Goal: Task Accomplishment & Management: Use online tool/utility

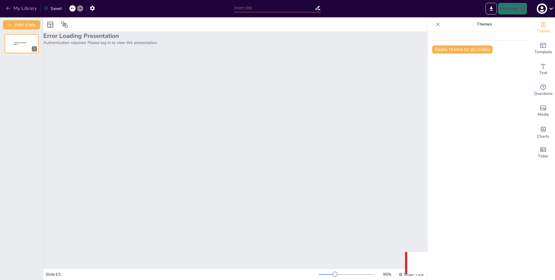
click at [25, 9] on button "My Library" at bounding box center [21, 8] width 35 height 9
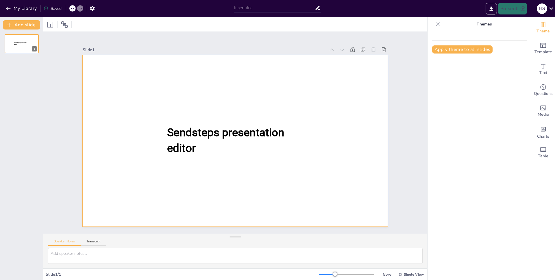
type input "New Sendsteps"
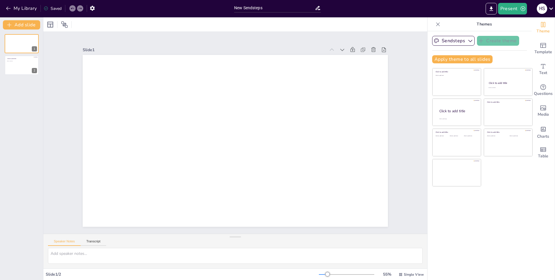
click at [400, 44] on div "Slide 1 Slide 2 Click to add title Click to add text" at bounding box center [235, 133] width 384 height 202
click at [289, 36] on div "Slide 1 Slide 2 Click to add title Click to add text" at bounding box center [235, 133] width 384 height 202
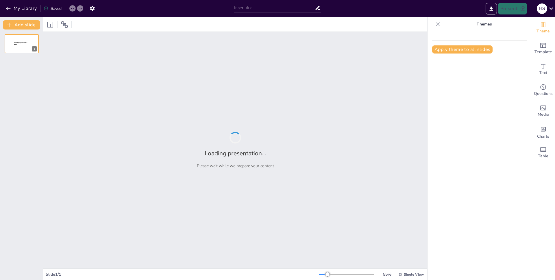
type input "New Sendsteps"
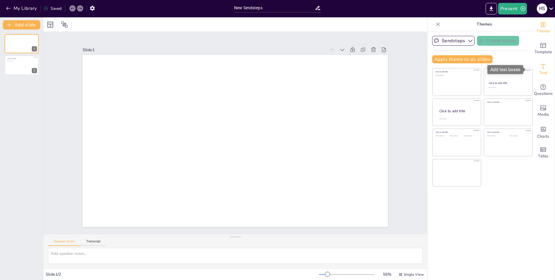
click at [539, 71] on span "Text" at bounding box center [543, 73] width 8 height 6
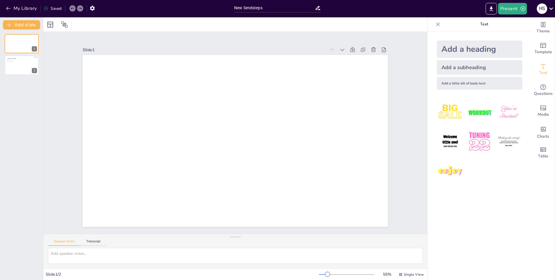
click at [456, 47] on div "Add a heading" at bounding box center [480, 48] width 86 height 17
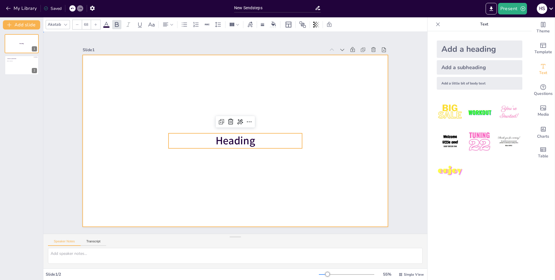
click at [315, 143] on div at bounding box center [235, 141] width 305 height 172
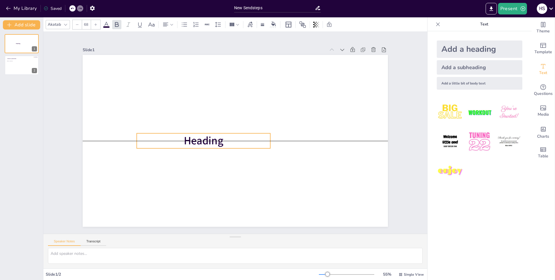
drag, startPoint x: 255, startPoint y: 145, endPoint x: 223, endPoint y: 145, distance: 31.8
click at [223, 145] on p "Heading" at bounding box center [204, 140] width 134 height 15
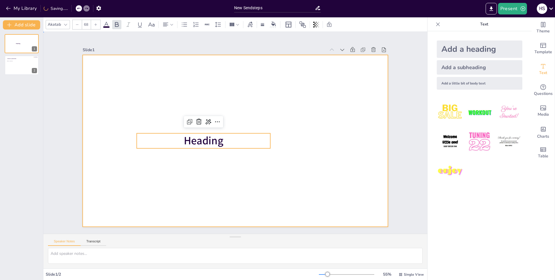
click at [302, 127] on div at bounding box center [235, 141] width 305 height 172
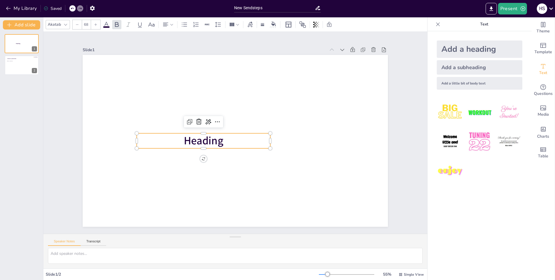
click at [243, 140] on p "Heading" at bounding box center [204, 140] width 134 height 15
click at [312, 130] on div at bounding box center [235, 141] width 305 height 172
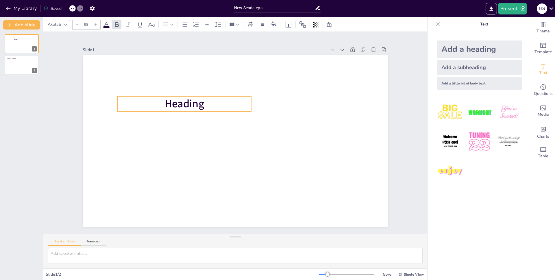
drag, startPoint x: 263, startPoint y: 143, endPoint x: 244, endPoint y: 106, distance: 41.6
click at [244, 106] on p "Heading" at bounding box center [185, 103] width 134 height 15
click at [547, 63] on div "Text" at bounding box center [543, 69] width 23 height 21
click at [484, 87] on div "Add a little bit of body text" at bounding box center [480, 83] width 86 height 13
type input "26"
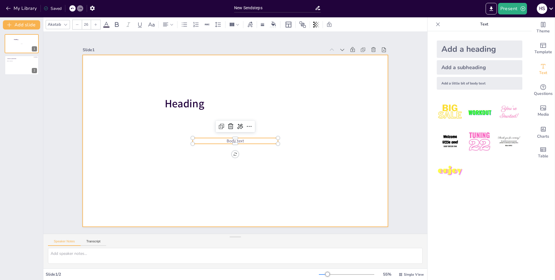
click at [334, 145] on div at bounding box center [235, 141] width 305 height 172
click at [251, 140] on p "Body text" at bounding box center [235, 141] width 85 height 6
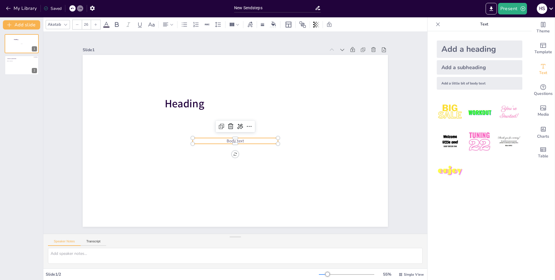
click at [251, 140] on p "Body text" at bounding box center [235, 141] width 85 height 6
copy span "another thing to worry about tomorrow"
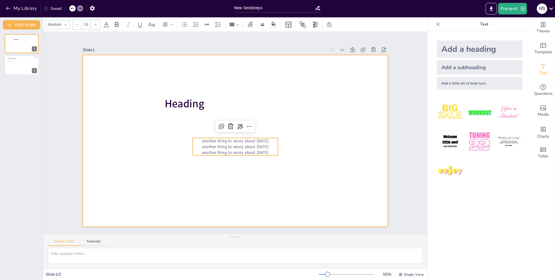
click at [345, 120] on div at bounding box center [235, 141] width 305 height 172
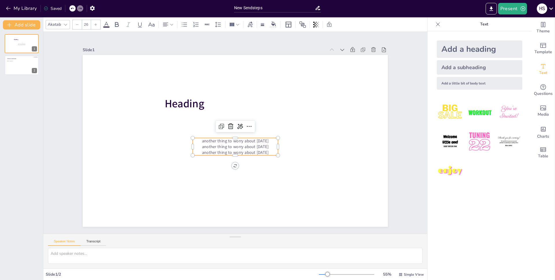
click at [256, 152] on p "another thing to worry about tomorrow" at bounding box center [235, 152] width 85 height 6
click at [238, 26] on icon at bounding box center [238, 25] width 4 height 4
click at [248, 46] on icon at bounding box center [246, 45] width 5 height 5
click at [231, 26] on icon at bounding box center [232, 24] width 5 height 3
click at [257, 43] on icon at bounding box center [257, 45] width 5 height 5
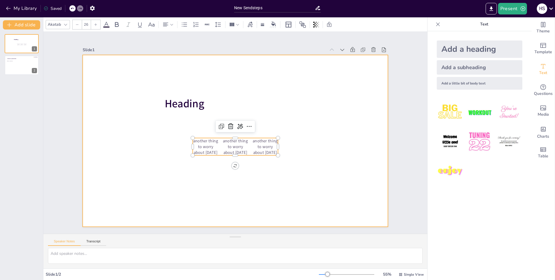
click at [301, 97] on div at bounding box center [235, 141] width 305 height 172
click at [255, 142] on p "another thing to worry about tomorrow" at bounding box center [265, 146] width 26 height 17
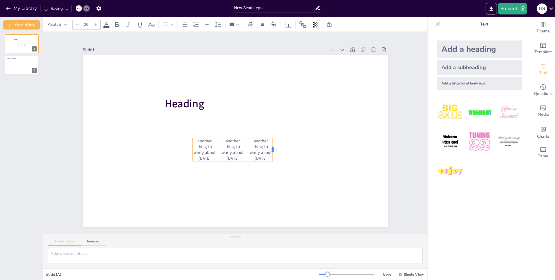
drag, startPoint x: 274, startPoint y: 144, endPoint x: 269, endPoint y: 144, distance: 5.2
click at [273, 144] on div at bounding box center [275, 149] width 5 height 23
drag, startPoint x: 269, startPoint y: 144, endPoint x: 275, endPoint y: 144, distance: 5.5
click at [278, 144] on div at bounding box center [280, 149] width 5 height 23
click at [259, 146] on p "another thing to worry about tomorrow" at bounding box center [265, 146] width 26 height 17
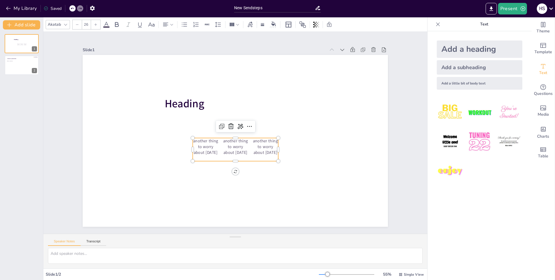
click at [259, 146] on p "another thing to worry about tomorrow" at bounding box center [261, 152] width 29 height 22
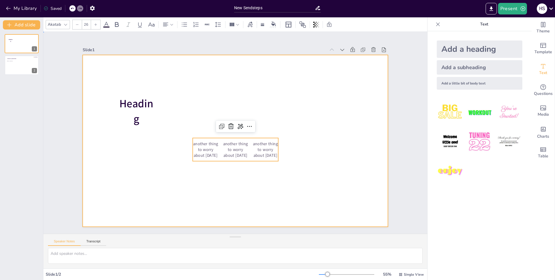
click at [294, 137] on div at bounding box center [235, 141] width 305 height 172
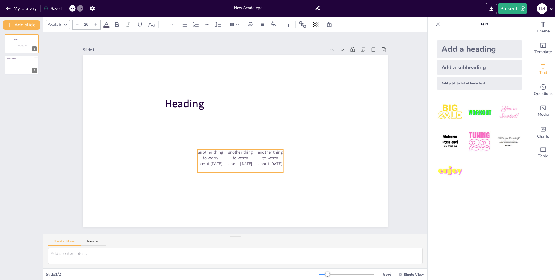
drag, startPoint x: 240, startPoint y: 147, endPoint x: 245, endPoint y: 160, distance: 14.3
click at [245, 160] on p "another thing to worry about tomorrow" at bounding box center [241, 157] width 26 height 17
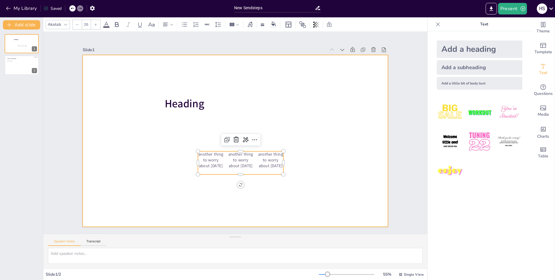
click at [310, 127] on div at bounding box center [235, 141] width 305 height 172
click at [243, 151] on p "another thing to worry about tomorrow" at bounding box center [241, 159] width 26 height 17
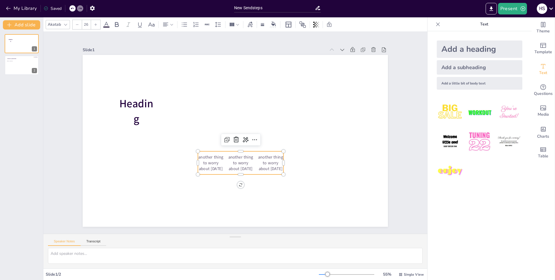
click at [236, 160] on p "another thing to worry about tomorrow" at bounding box center [241, 162] width 26 height 17
click at [236, 160] on p "another thing to worry about tomorrow" at bounding box center [234, 163] width 29 height 22
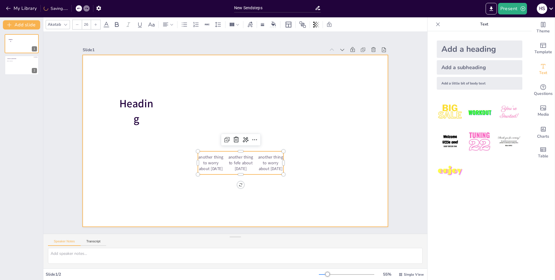
click at [317, 116] on div at bounding box center [235, 141] width 305 height 172
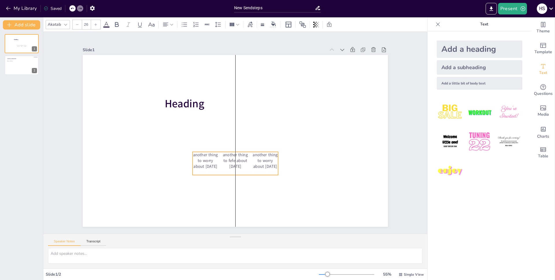
drag, startPoint x: 255, startPoint y: 162, endPoint x: 179, endPoint y: 104, distance: 95.1
click at [239, 164] on div "another thing to worry about tomorrow another thing to fefe about tomorrow anot…" at bounding box center [232, 160] width 87 height 26
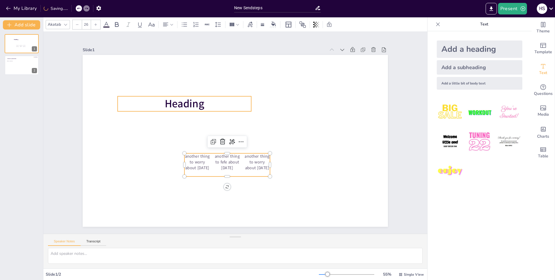
click at [179, 104] on span "Heading" at bounding box center [185, 103] width 40 height 15
type input "68"
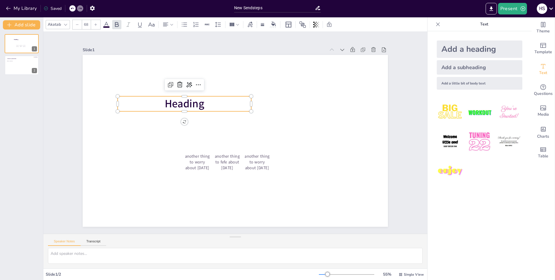
click at [179, 104] on span "Heading" at bounding box center [185, 103] width 40 height 15
click at [179, 104] on span "Heading" at bounding box center [187, 98] width 41 height 19
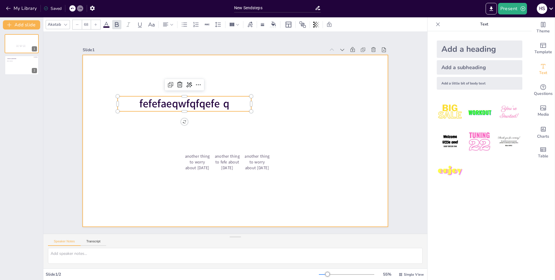
click at [262, 132] on div at bounding box center [235, 141] width 305 height 172
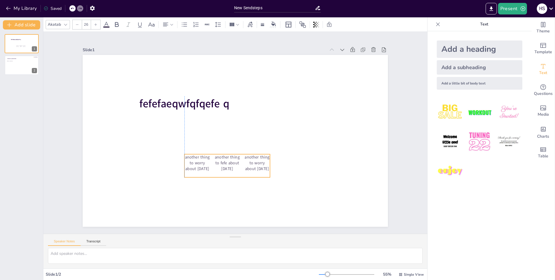
drag, startPoint x: 245, startPoint y: 157, endPoint x: 202, endPoint y: 168, distance: 44.3
click at [244, 168] on p "another thing to worry about tomorrow" at bounding box center [257, 162] width 26 height 17
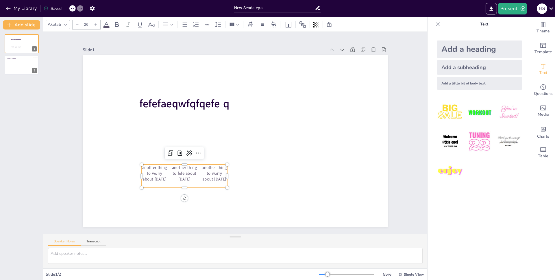
click at [201, 171] on p "another thing to worry about tomorrow" at bounding box center [214, 172] width 26 height 17
click at [200, 171] on p "another thing to worry about tomorrow" at bounding box center [210, 171] width 27 height 20
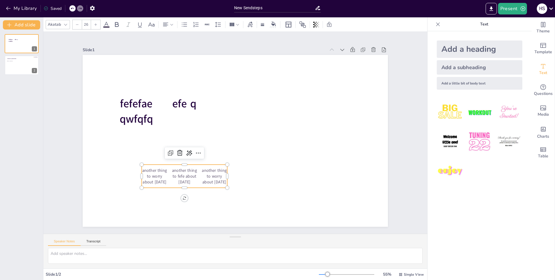
click at [205, 171] on p "another thing to worry about tomorrow" at bounding box center [214, 175] width 26 height 17
click at [205, 171] on p "another thing to worry about tomorrow" at bounding box center [198, 164] width 31 height 26
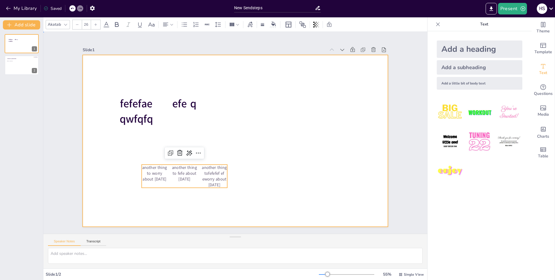
click at [248, 166] on div at bounding box center [235, 141] width 305 height 172
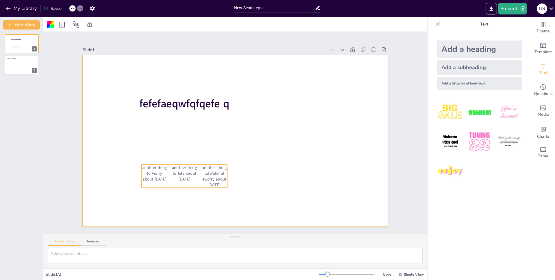
drag, startPoint x: 206, startPoint y: 169, endPoint x: 281, endPoint y: 182, distance: 75.3
click at [227, 173] on p "another thing tofefefef ef eworry about tomorrow" at bounding box center [214, 175] width 26 height 23
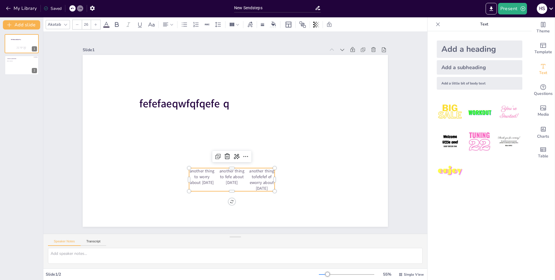
click at [231, 173] on p "another thing to fefe about tomorrow" at bounding box center [232, 176] width 26 height 17
click at [230, 175] on p "another thing to fefe about tomorrow" at bounding box center [232, 176] width 26 height 17
click at [275, 174] on div at bounding box center [277, 179] width 5 height 23
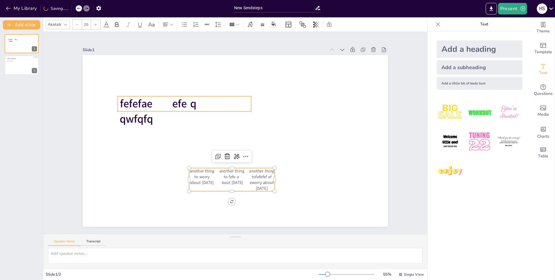
type input "68"
click at [154, 104] on div "fefefaeqwfqfqefe q" at bounding box center [185, 111] width 134 height 30
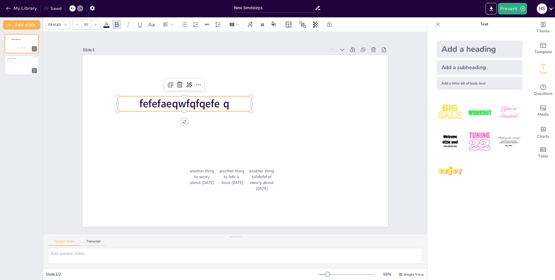
click at [217, 97] on span "fefefaeqwfqfqefe q" at bounding box center [184, 103] width 90 height 15
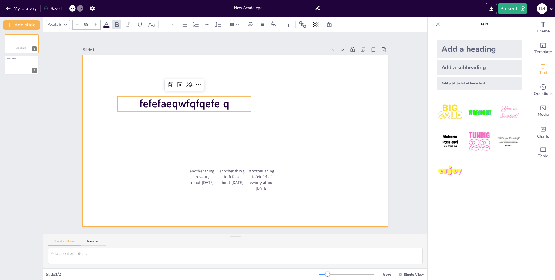
click at [228, 132] on div at bounding box center [235, 141] width 305 height 172
click at [214, 101] on span "fefefaeqwfqfqefe q" at bounding box center [211, 79] width 82 height 65
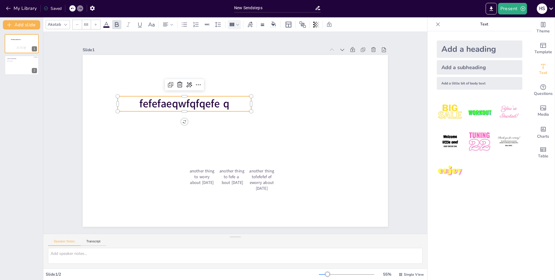
click at [233, 23] on icon at bounding box center [232, 24] width 5 height 3
click at [255, 44] on icon at bounding box center [257, 45] width 5 height 5
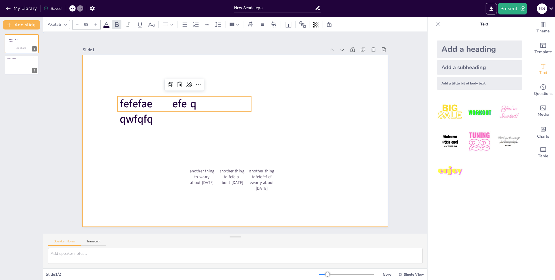
click at [282, 102] on div at bounding box center [235, 141] width 305 height 172
click at [197, 111] on div "fefefaeqwfqfqefe q another thing to worry about tomorrow another thing to fefe …" at bounding box center [235, 141] width 305 height 172
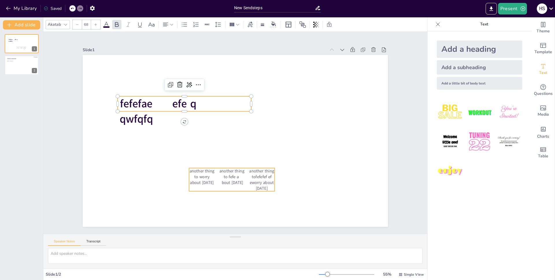
type input "26"
click at [223, 173] on p "another thing to fefe a bout tomorrow" at bounding box center [232, 176] width 26 height 17
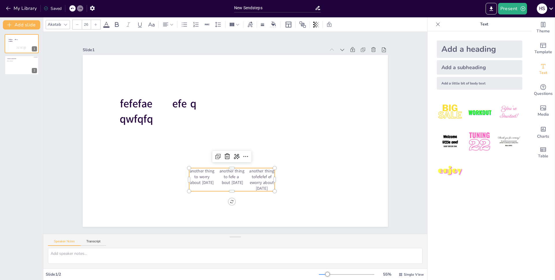
drag, startPoint x: 241, startPoint y: 182, endPoint x: 261, endPoint y: 175, distance: 21.7
click at [261, 175] on div "another thing to worry about tomorrow another thing to fefe a bout tomorrow ano…" at bounding box center [232, 179] width 86 height 23
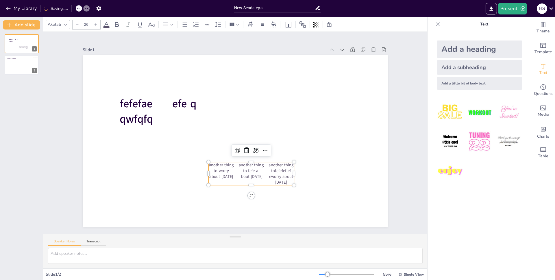
click at [261, 175] on div "another thing to worry about tomorrow another thing to fefe a bout tomorrow ano…" at bounding box center [251, 173] width 86 height 23
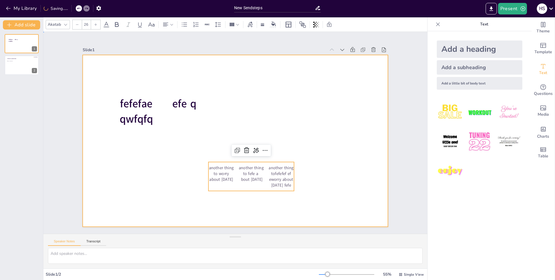
click at [339, 160] on div at bounding box center [235, 141] width 305 height 172
click at [247, 170] on p "another thing to fefe a bout tomorrow" at bounding box center [251, 170] width 26 height 17
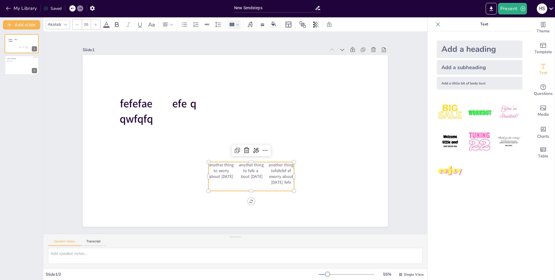
click at [234, 21] on div at bounding box center [234, 24] width 13 height 9
click at [235, 44] on icon at bounding box center [235, 45] width 6 height 6
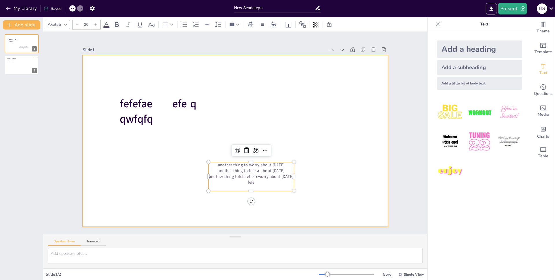
click at [306, 107] on div at bounding box center [235, 141] width 305 height 172
click at [270, 163] on p "another thing to worry about tomorrow" at bounding box center [251, 165] width 86 height 6
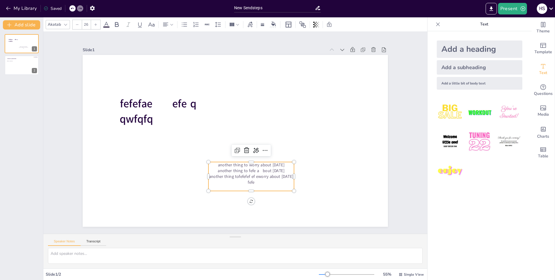
click at [270, 163] on p "another thing to worry about tomorrow" at bounding box center [251, 165] width 86 height 6
click at [256, 172] on p "another thing to fefe a bout tomorrow" at bounding box center [251, 174] width 86 height 6
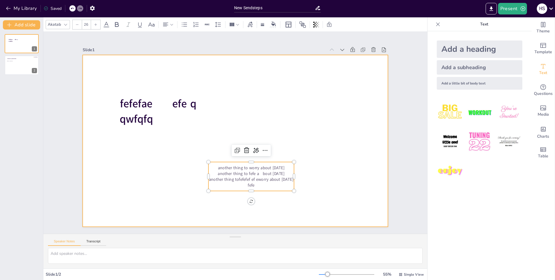
click at [297, 148] on div at bounding box center [229, 138] width 332 height 342
click at [279, 163] on p "another thing to worry about tomorrow" at bounding box center [251, 165] width 86 height 6
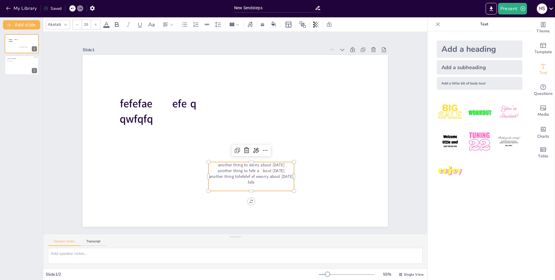
click at [279, 163] on p "another thing to worry about tomorrow" at bounding box center [251, 165] width 86 height 6
click at [243, 134] on p "another thing to worry about tomorrow" at bounding box center [204, 110] width 77 height 48
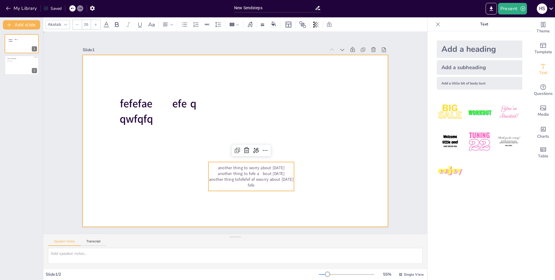
click at [296, 133] on div at bounding box center [234, 140] width 321 height 203
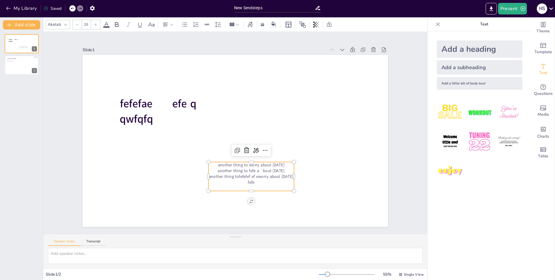
click at [264, 169] on p "another thing to fefe a bout tomorrow" at bounding box center [251, 171] width 86 height 6
click at [232, 23] on icon at bounding box center [232, 24] width 5 height 3
click at [245, 42] on icon at bounding box center [246, 45] width 6 height 6
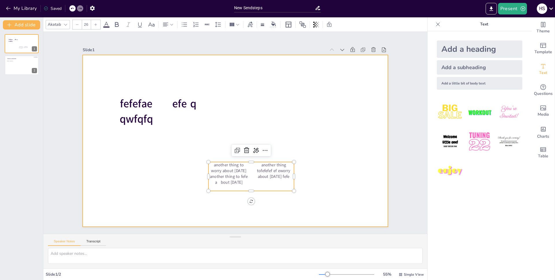
click at [297, 127] on div at bounding box center [231, 139] width 350 height 301
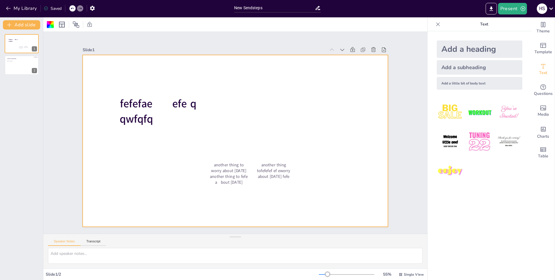
click at [262, 157] on div at bounding box center [235, 141] width 305 height 172
click at [260, 167] on p "another thing tofefefef ef eworry about tomorrow fefe" at bounding box center [273, 170] width 41 height 17
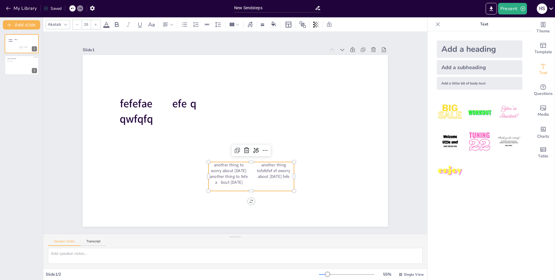
click at [260, 167] on p "another thing tofefefef ef eworry about tomorrow fefe" at bounding box center [273, 170] width 41 height 17
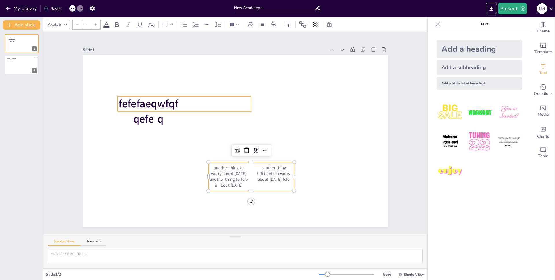
type input "68"
click at [233, 120] on div "fefefaeqwfqfqefe q" at bounding box center [185, 111] width 134 height 30
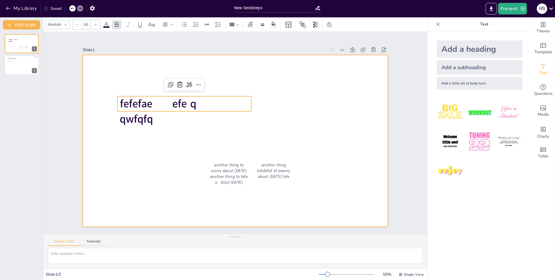
click at [164, 143] on div at bounding box center [235, 141] width 305 height 172
click at [184, 101] on span "fefefaeqwfqfqefe q" at bounding box center [158, 111] width 77 height 30
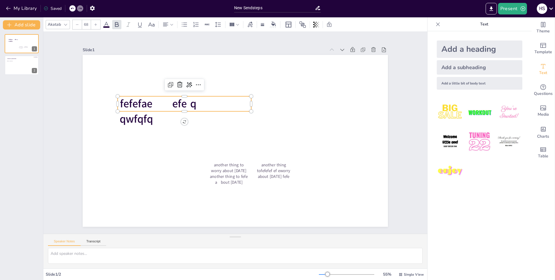
click at [184, 101] on span "fefefaeqwfqfqefe q" at bounding box center [158, 111] width 77 height 30
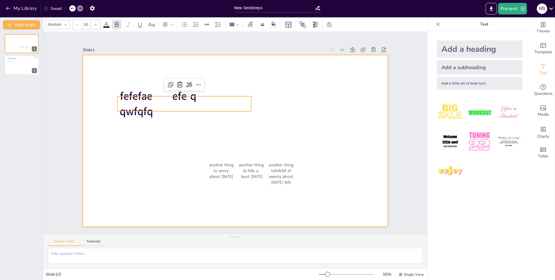
click at [234, 129] on div at bounding box center [235, 141] width 305 height 172
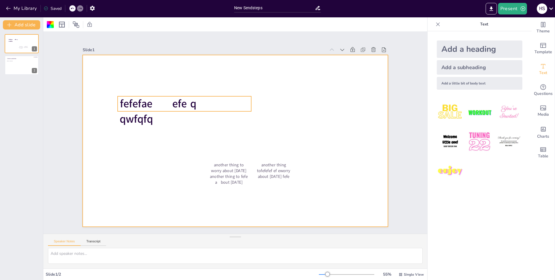
click at [190, 102] on span "fefefaeqwfqfqefe q" at bounding box center [158, 111] width 77 height 30
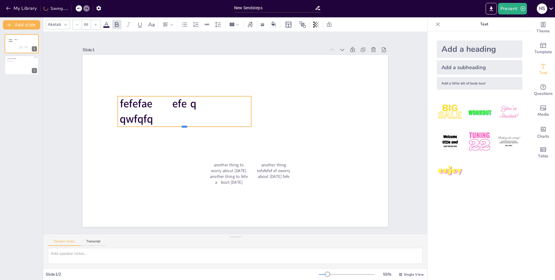
drag, startPoint x: 181, startPoint y: 110, endPoint x: 182, endPoint y: 115, distance: 5.8
click at [182, 115] on div "fefefaeqwfqfqefe q another thing to worry about tomorrow another thing to fefe …" at bounding box center [235, 141] width 305 height 172
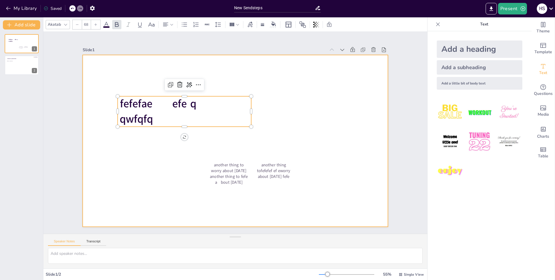
click at [278, 147] on div at bounding box center [235, 141] width 305 height 172
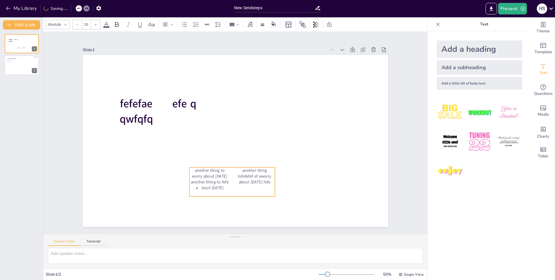
drag, startPoint x: 244, startPoint y: 180, endPoint x: 225, endPoint y: 185, distance: 19.9
click at [225, 185] on p "another thing to fefe a bout tomorrow" at bounding box center [209, 185] width 41 height 12
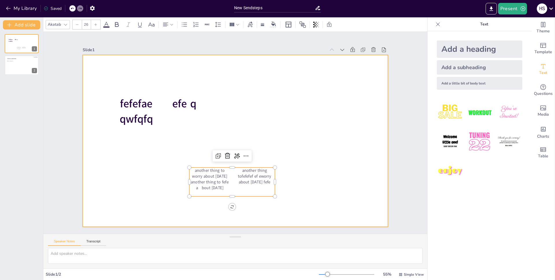
click at [296, 161] on div at bounding box center [235, 141] width 305 height 172
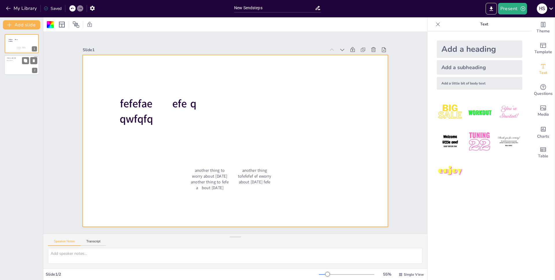
click at [4, 70] on div "Click to add title Click to add text 2" at bounding box center [21, 66] width 35 height 20
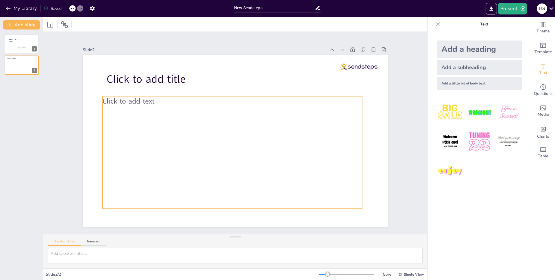
click at [141, 75] on span "Click to add text" at bounding box center [150, 60] width 51 height 30
click at [141, 103] on span "Click to add text" at bounding box center [129, 101] width 52 height 10
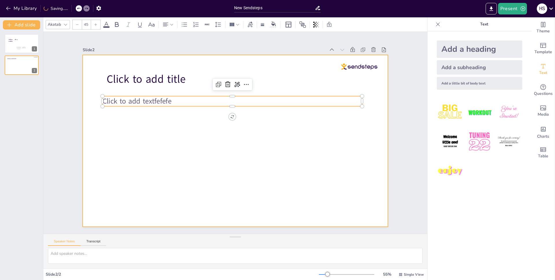
click at [170, 139] on div at bounding box center [235, 141] width 305 height 172
